Goal: Information Seeking & Learning: Learn about a topic

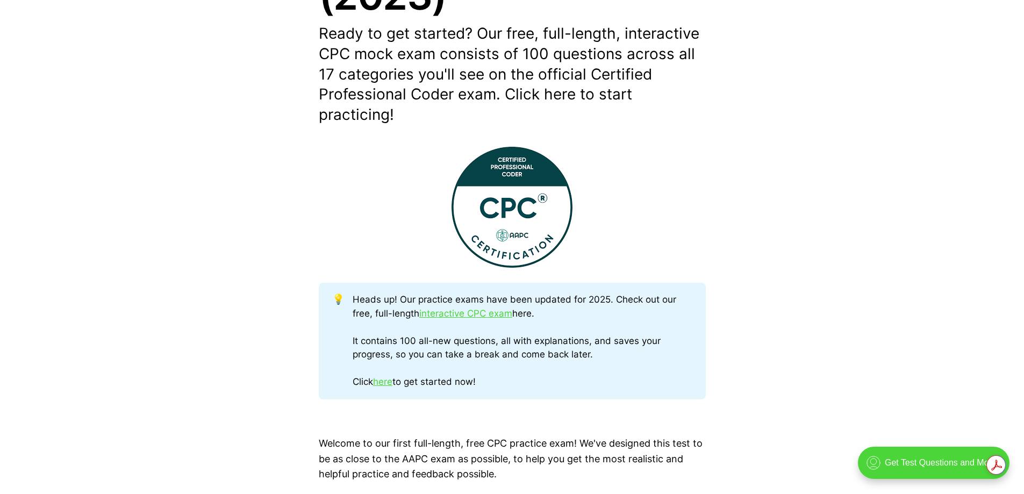
scroll to position [323, 0]
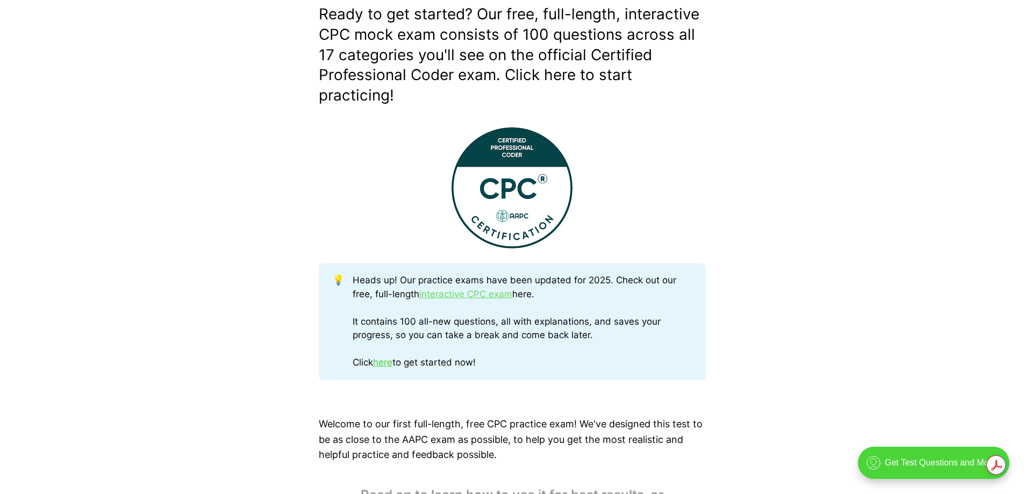
click at [472, 292] on link "interactive CPC exam" at bounding box center [465, 294] width 93 height 11
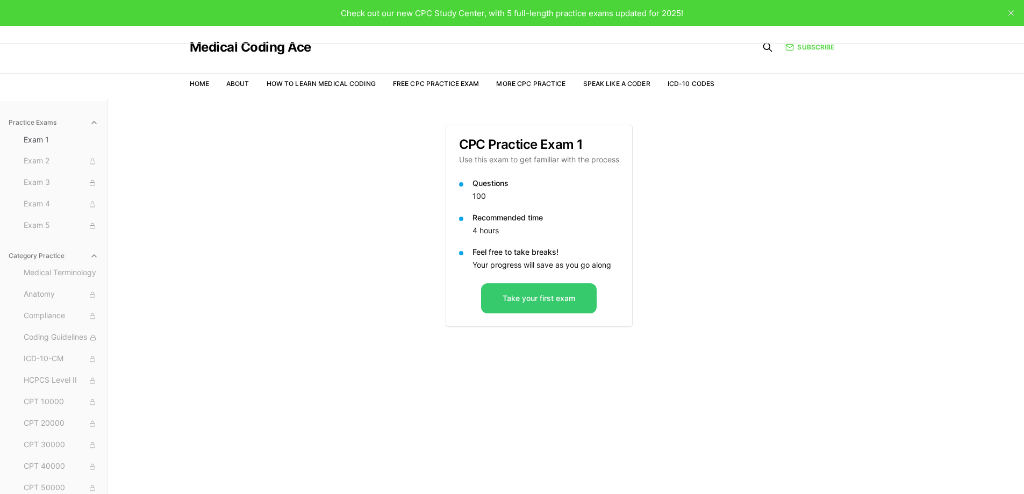
click at [529, 297] on button "Take your first exam" at bounding box center [539, 298] width 116 height 30
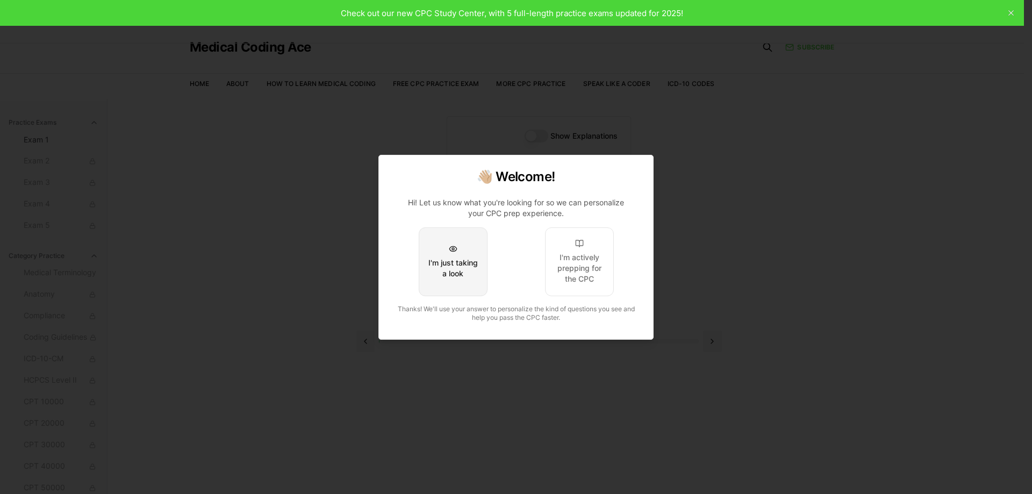
click at [456, 258] on div "I'm just taking a look" at bounding box center [453, 269] width 51 height 22
